Goal: Book appointment/travel/reservation

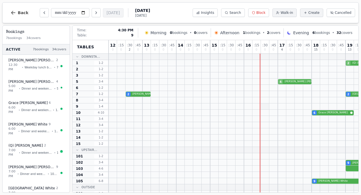
click at [263, 105] on div at bounding box center [265, 106] width 8 height 6
select select "****"
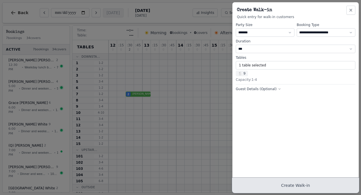
click at [284, 185] on button "Create Walk-in" at bounding box center [295, 185] width 126 height 15
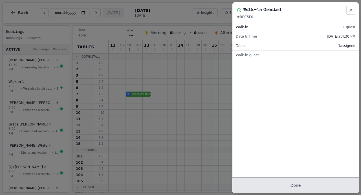
click at [278, 188] on button "Done" at bounding box center [295, 185] width 126 height 15
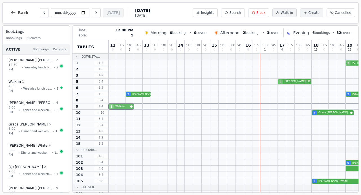
drag, startPoint x: 263, startPoint y: 106, endPoint x: 108, endPoint y: 107, distance: 154.8
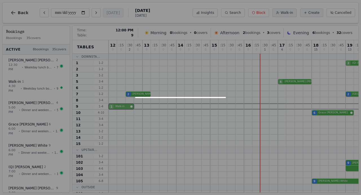
click at [108, 107] on div "Tables Downsta... 1 1 - 2 2 1 - 2 3 1 - 2 5 3 - 4 6 1 - 2 7 1 - 2 8 3 - 4 9 1 -…" at bounding box center [267, 143] width 391 height 206
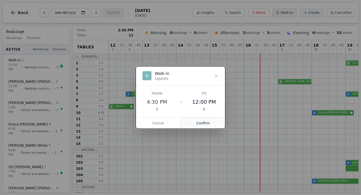
click at [196, 121] on button "Confirm" at bounding box center [203, 122] width 45 height 11
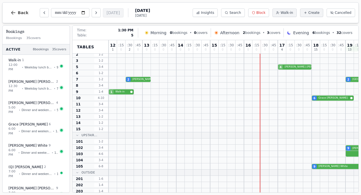
scroll to position [52, 0]
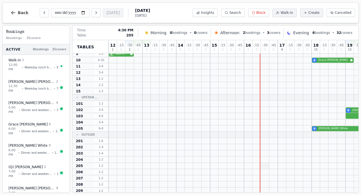
click at [265, 165] on div at bounding box center [265, 165] width 8 height 6
select select "****"
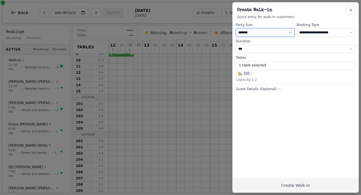
click at [253, 32] on select "* ***** * ****** * ****** * ****** * ****** * ****** * ****** * ****** * ******…" at bounding box center [265, 32] width 59 height 8
select select "*"
select select "****"
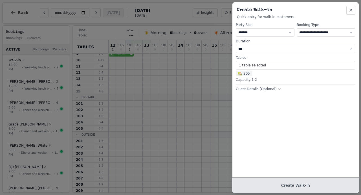
click at [269, 185] on button "Create Walk-in" at bounding box center [295, 185] width 126 height 15
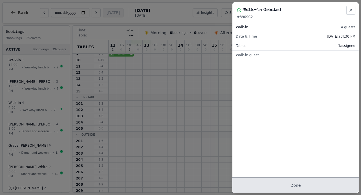
click at [269, 185] on button "Done" at bounding box center [295, 185] width 126 height 15
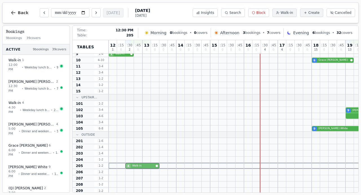
drag, startPoint x: 263, startPoint y: 165, endPoint x: 131, endPoint y: 167, distance: 131.9
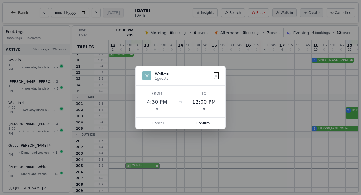
click at [131, 167] on div "4 Walk-in" at bounding box center [286, 165] width 355 height 6
click at [202, 122] on button "Confirm" at bounding box center [203, 122] width 45 height 11
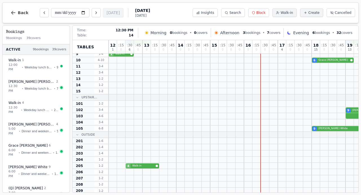
scroll to position [0, 0]
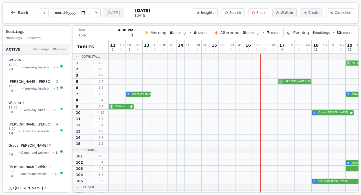
click at [263, 75] on div at bounding box center [265, 75] width 8 height 6
select select "****"
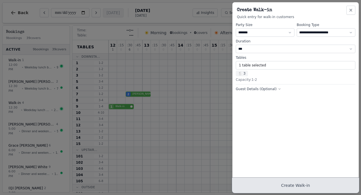
click at [287, 180] on button "Create Walk-in" at bounding box center [295, 185] width 126 height 15
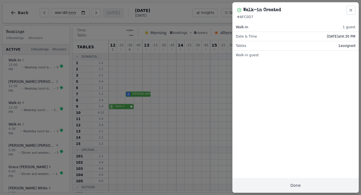
click at [257, 98] on div "Walk-in 1 guest Date & Time [DATE] 4:30 PM Tables 1 assigned Walk-in guest" at bounding box center [295, 105] width 126 height 173
click at [279, 183] on button "Done" at bounding box center [295, 185] width 126 height 15
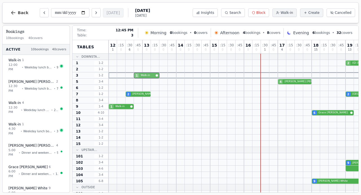
drag, startPoint x: 185, startPoint y: 74, endPoint x: 136, endPoint y: 72, distance: 48.8
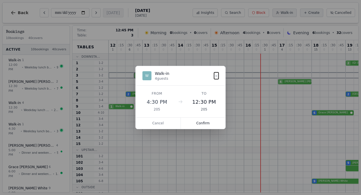
click at [136, 72] on div "1 Walk-in" at bounding box center [286, 75] width 355 height 6
click at [197, 121] on button "Confirm" at bounding box center [203, 122] width 45 height 11
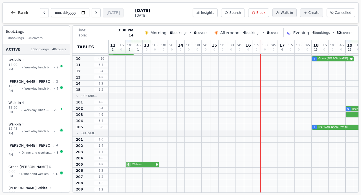
scroll to position [53, 0]
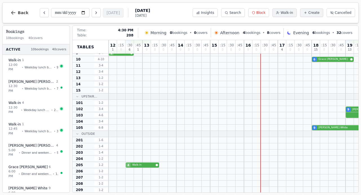
click at [262, 182] on div at bounding box center [265, 183] width 8 height 6
select select "****"
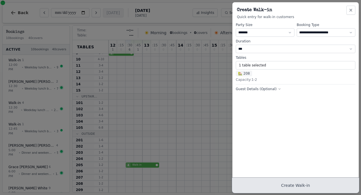
click at [286, 183] on button "Create Walk-in" at bounding box center [295, 185] width 126 height 15
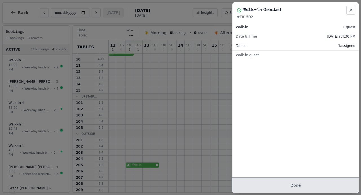
click at [281, 188] on button "Done" at bounding box center [295, 185] width 126 height 15
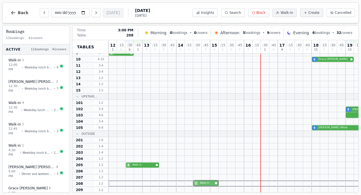
scroll to position [54, 0]
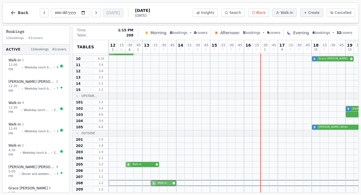
drag, startPoint x: 263, startPoint y: 183, endPoint x: 153, endPoint y: 184, distance: 110.2
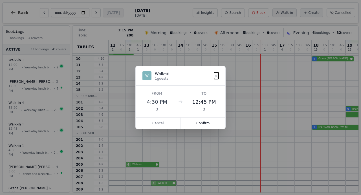
click at [153, 184] on div "1 Walk-in" at bounding box center [286, 183] width 355 height 6
click at [200, 124] on button "Confirm" at bounding box center [203, 122] width 45 height 11
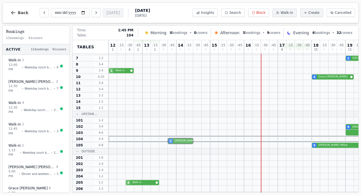
scroll to position [34, 0]
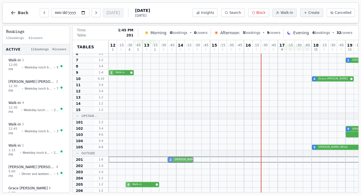
drag, startPoint x: 128, startPoint y: 58, endPoint x: 169, endPoint y: 157, distance: 106.6
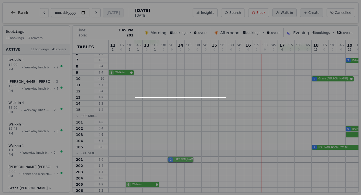
click at [169, 157] on div "12 1 : 15 0 : 30 6 : 45 1 13 0 : 15 1 : 30 0 : 45 0 14 0 : 15 0 : 30 0 : 45 0 1…" at bounding box center [286, 109] width 355 height 206
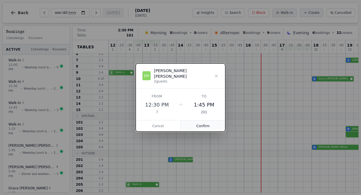
click at [196, 121] on button "Confirm" at bounding box center [203, 125] width 45 height 11
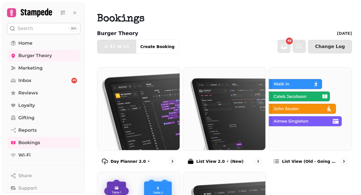
click at [162, 127] on img at bounding box center [138, 108] width 83 height 83
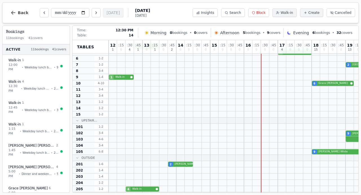
scroll to position [28, 0]
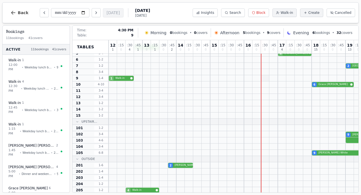
click at [264, 78] on div at bounding box center [265, 78] width 8 height 6
select select "****"
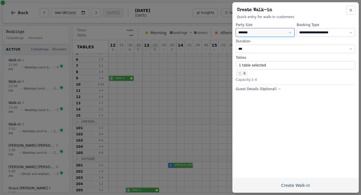
click at [262, 33] on select "* ***** * ****** * ****** * ****** * ****** * ****** * ****** * ****** * ******…" at bounding box center [265, 32] width 59 height 8
select select "*"
select select "****"
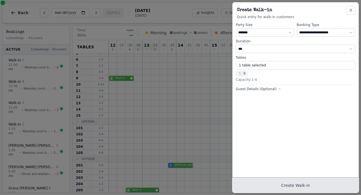
click at [278, 181] on button "Create Walk-in" at bounding box center [295, 185] width 126 height 15
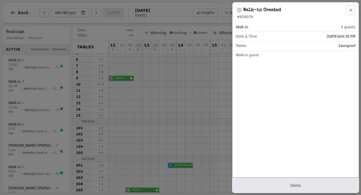
click at [278, 181] on button "Done" at bounding box center [295, 185] width 126 height 15
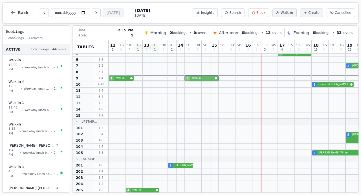
drag, startPoint x: 263, startPoint y: 78, endPoint x: 191, endPoint y: 77, distance: 72.4
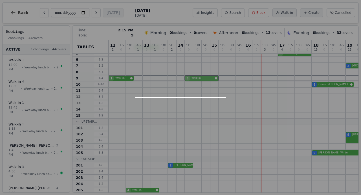
click at [191, 77] on div "1 Walk-in 3 Walk-in" at bounding box center [286, 78] width 355 height 6
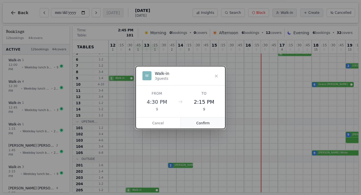
click at [207, 125] on button "Confirm" at bounding box center [203, 122] width 45 height 11
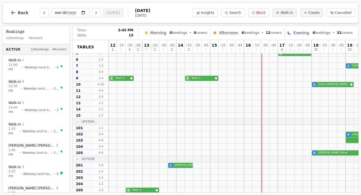
scroll to position [17, 0]
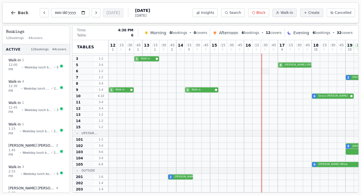
click at [265, 72] on div at bounding box center [265, 71] width 8 height 6
select select "****"
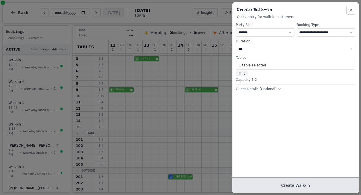
click at [301, 184] on button "Create Walk-in" at bounding box center [295, 185] width 126 height 15
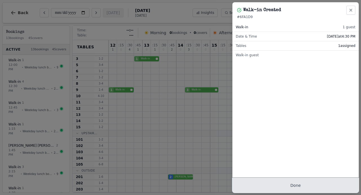
click at [301, 184] on button "Done" at bounding box center [295, 185] width 126 height 15
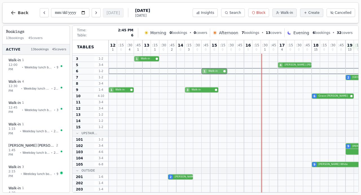
drag, startPoint x: 264, startPoint y: 71, endPoint x: 207, endPoint y: 70, distance: 57.0
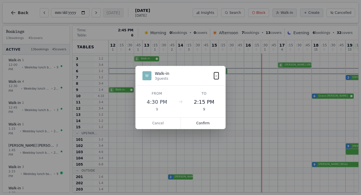
click at [207, 70] on div "1 Walk-in" at bounding box center [286, 71] width 355 height 6
click at [201, 122] on button "Confirm" at bounding box center [203, 122] width 45 height 11
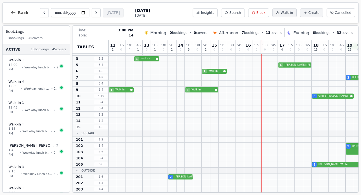
scroll to position [54, 0]
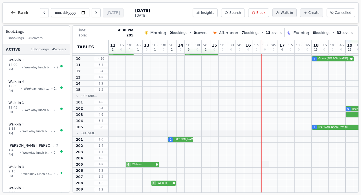
click at [265, 164] on div at bounding box center [265, 164] width 8 height 6
select select "****"
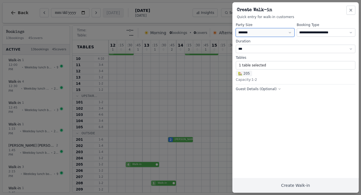
click at [250, 31] on select "* ***** * ****** * ****** * ****** * ****** * ****** * ****** * ****** * ******…" at bounding box center [265, 32] width 59 height 8
select select "*"
select select "****"
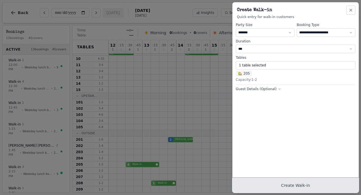
click at [267, 183] on button "Create Walk-in" at bounding box center [295, 185] width 126 height 15
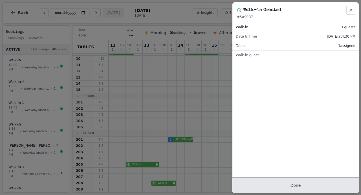
click at [267, 183] on button "Done" at bounding box center [295, 185] width 126 height 15
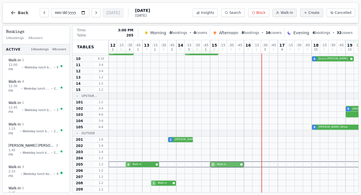
drag, startPoint x: 232, startPoint y: 164, endPoint x: 217, endPoint y: 163, distance: 15.3
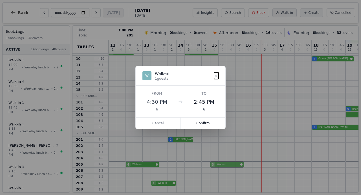
click at [217, 163] on div "4 Walk-in 3 Walk-in" at bounding box center [286, 164] width 355 height 6
click at [201, 123] on button "Confirm" at bounding box center [203, 122] width 45 height 11
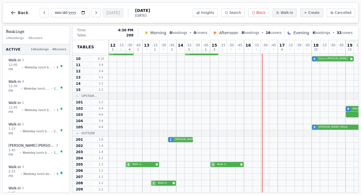
click at [265, 183] on div at bounding box center [265, 183] width 8 height 6
select select "****"
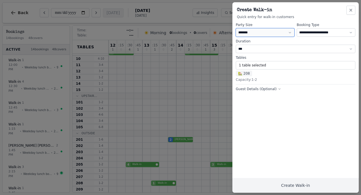
click at [245, 32] on select "* ***** * ****** * ****** * ****** * ****** * ****** * ****** * ****** * ******…" at bounding box center [265, 32] width 59 height 8
select select "*"
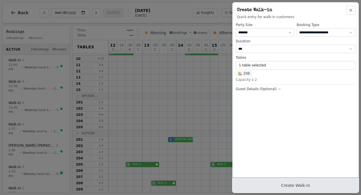
click at [268, 183] on button "Create Walk-in" at bounding box center [295, 185] width 126 height 15
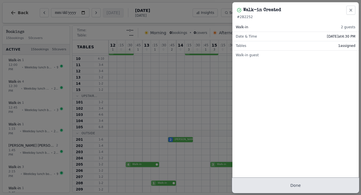
click at [267, 183] on button "Done" at bounding box center [295, 185] width 126 height 15
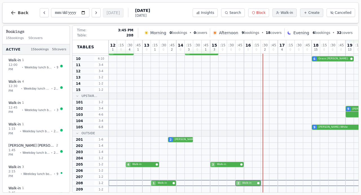
drag, startPoint x: 263, startPoint y: 183, endPoint x: 234, endPoint y: 182, distance: 29.4
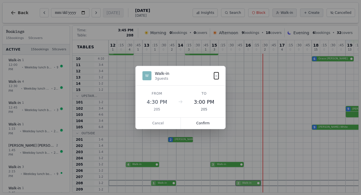
click at [234, 182] on div "1 Walk-in 2 Walk-in" at bounding box center [286, 183] width 355 height 6
click at [198, 121] on button "Confirm" at bounding box center [203, 122] width 45 height 11
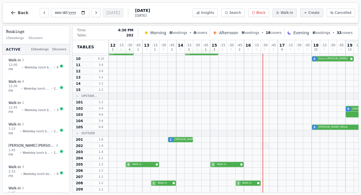
click at [267, 144] on div at bounding box center [265, 145] width 8 height 6
select select "****"
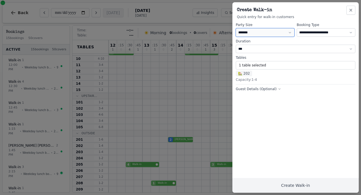
click at [250, 34] on select "* ***** * ****** * ****** * ****** * ****** * ****** * ****** * ****** * ******…" at bounding box center [265, 32] width 59 height 8
select select "*"
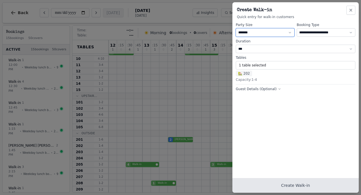
select select "****"
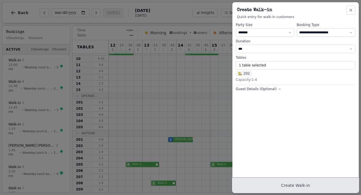
click at [278, 184] on button "Create Walk-in" at bounding box center [295, 185] width 126 height 15
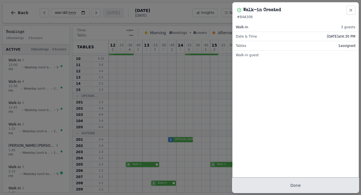
click at [278, 184] on button "Done" at bounding box center [295, 185] width 126 height 15
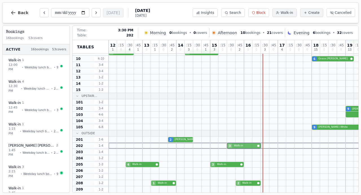
drag, startPoint x: 263, startPoint y: 144, endPoint x: 226, endPoint y: 144, distance: 36.4
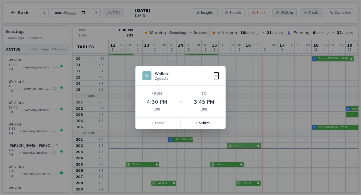
click at [226, 144] on div "3 Walk-in" at bounding box center [286, 145] width 355 height 6
click at [202, 123] on button "Confirm" at bounding box center [203, 122] width 45 height 11
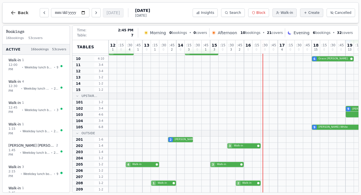
scroll to position [0, 0]
